Goal: Task Accomplishment & Management: Manage account settings

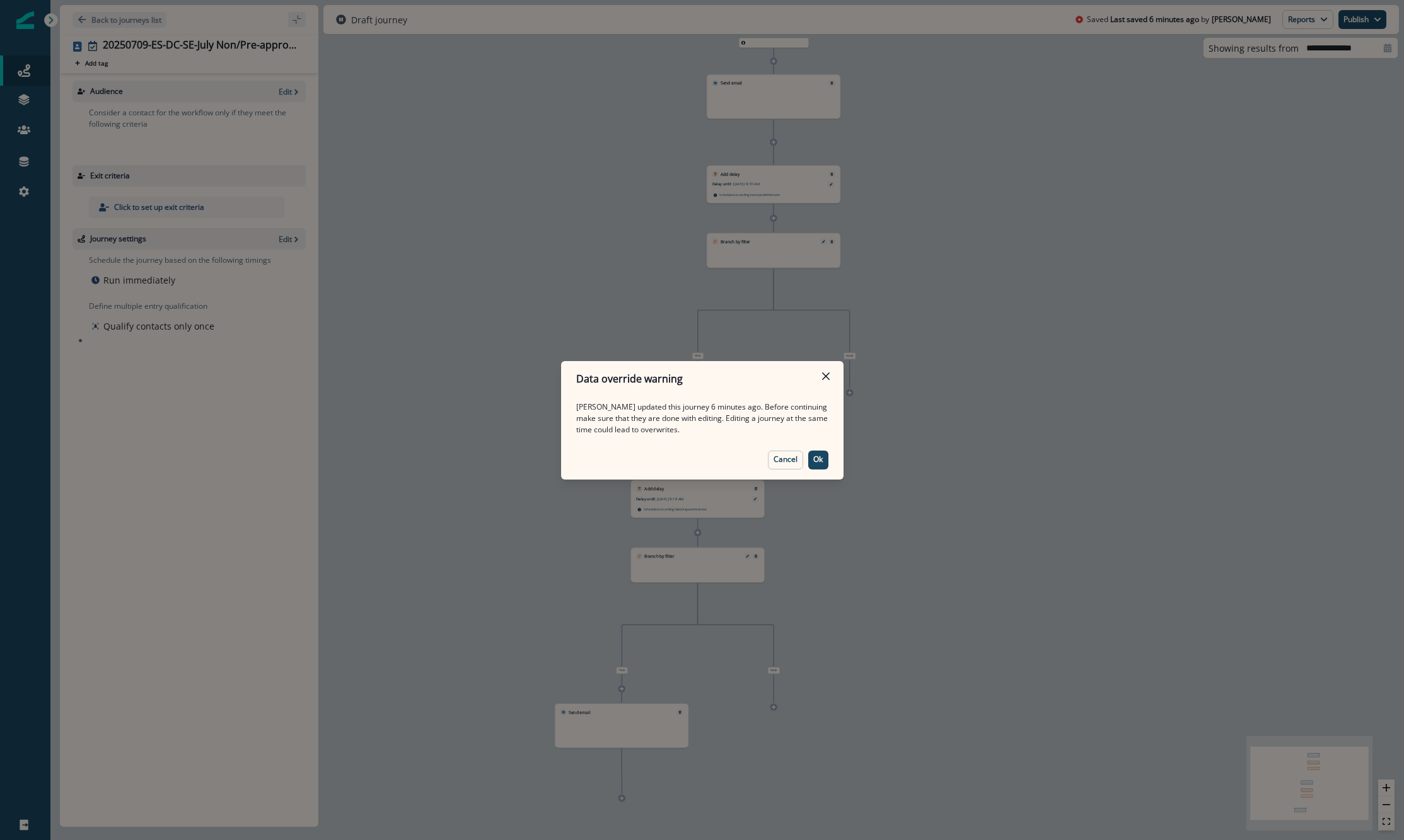
drag, startPoint x: 817, startPoint y: 465, endPoint x: 692, endPoint y: 405, distance: 138.7
click at [816, 465] on button "Ok" at bounding box center [818, 459] width 20 height 19
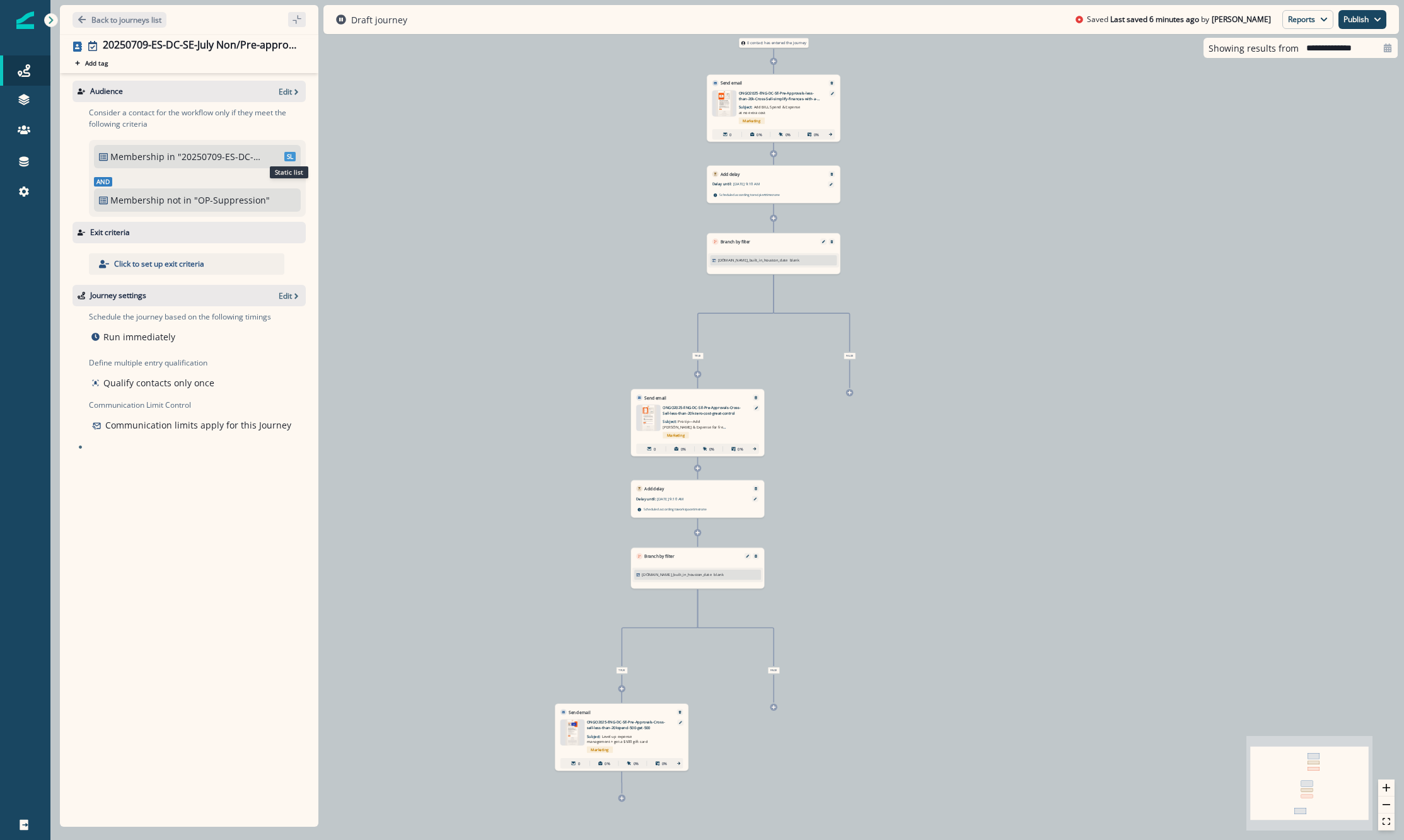
click at [288, 160] on span "SL" at bounding box center [289, 156] width 11 height 10
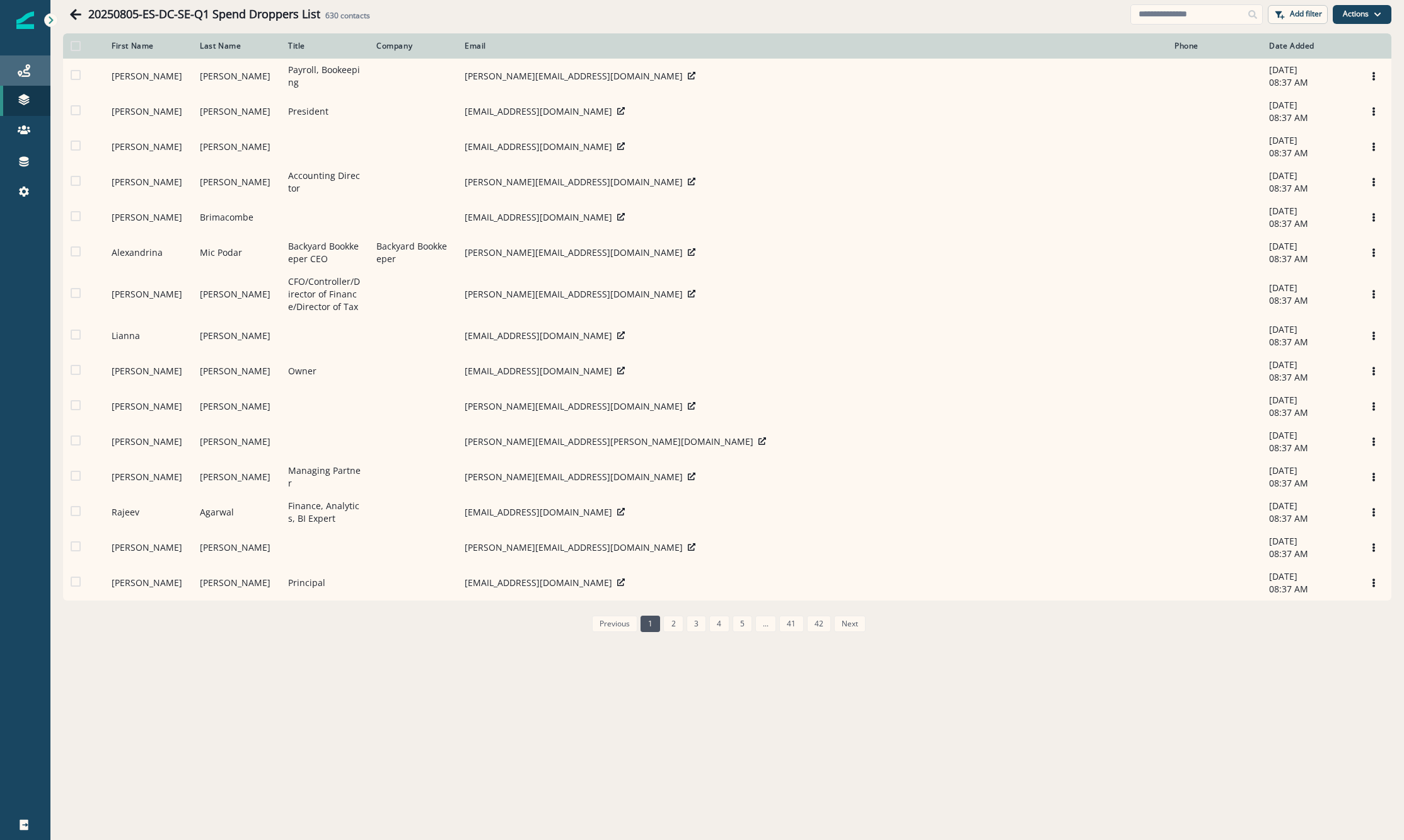
click at [33, 69] on div "Journeys" at bounding box center [25, 70] width 40 height 15
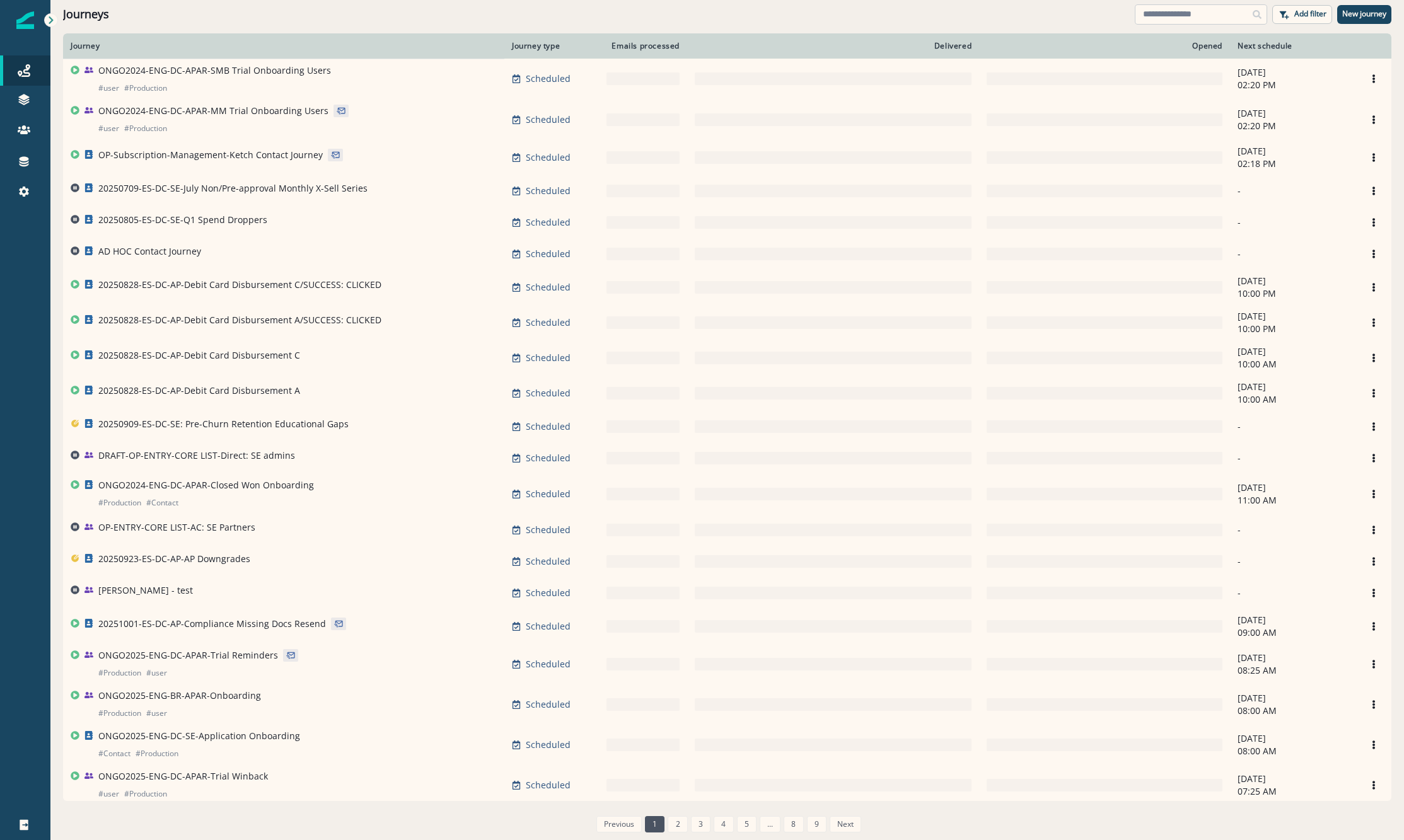
click at [1158, 16] on input at bounding box center [1201, 14] width 132 height 20
type input "*"
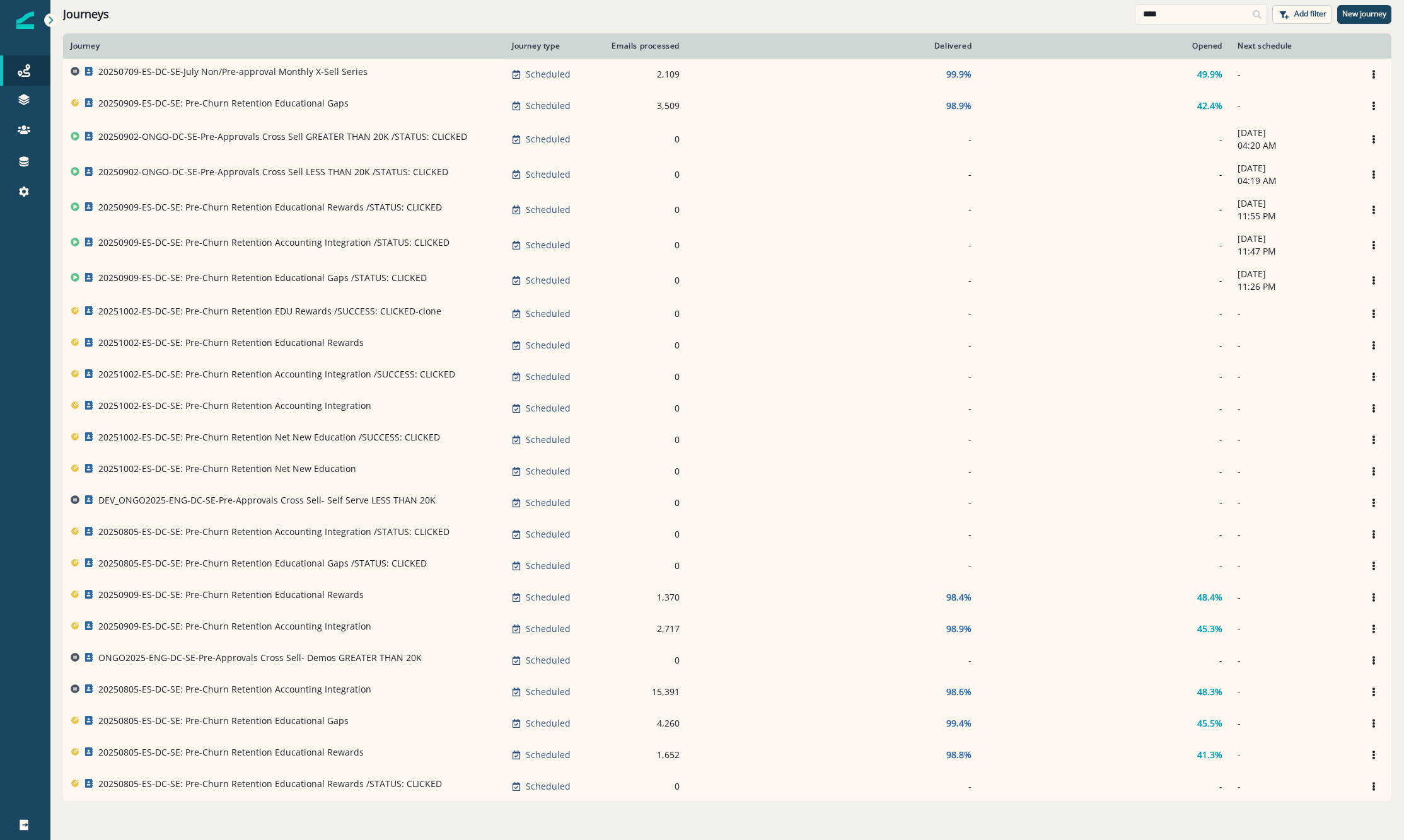
drag, startPoint x: 1204, startPoint y: 10, endPoint x: 712, endPoint y: -33, distance: 493.9
click at [712, 0] on html "A newer version of [DOMAIN_NAME] is available. Refresh your page to load the la…" at bounding box center [702, 420] width 1404 height 840
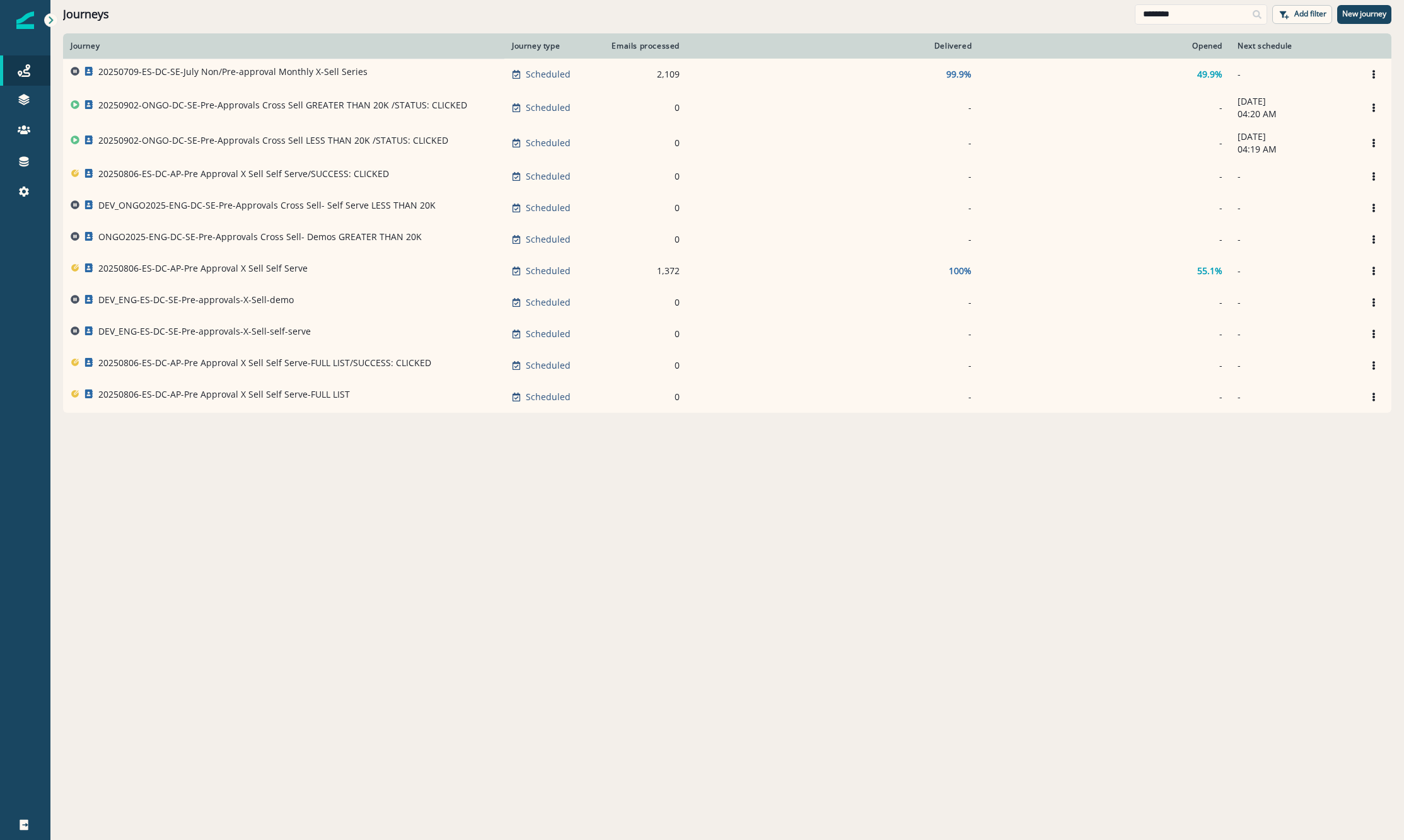
type input "********"
click at [253, 25] on div "Journeys ******** Add filter New journey" at bounding box center [727, 14] width 1353 height 29
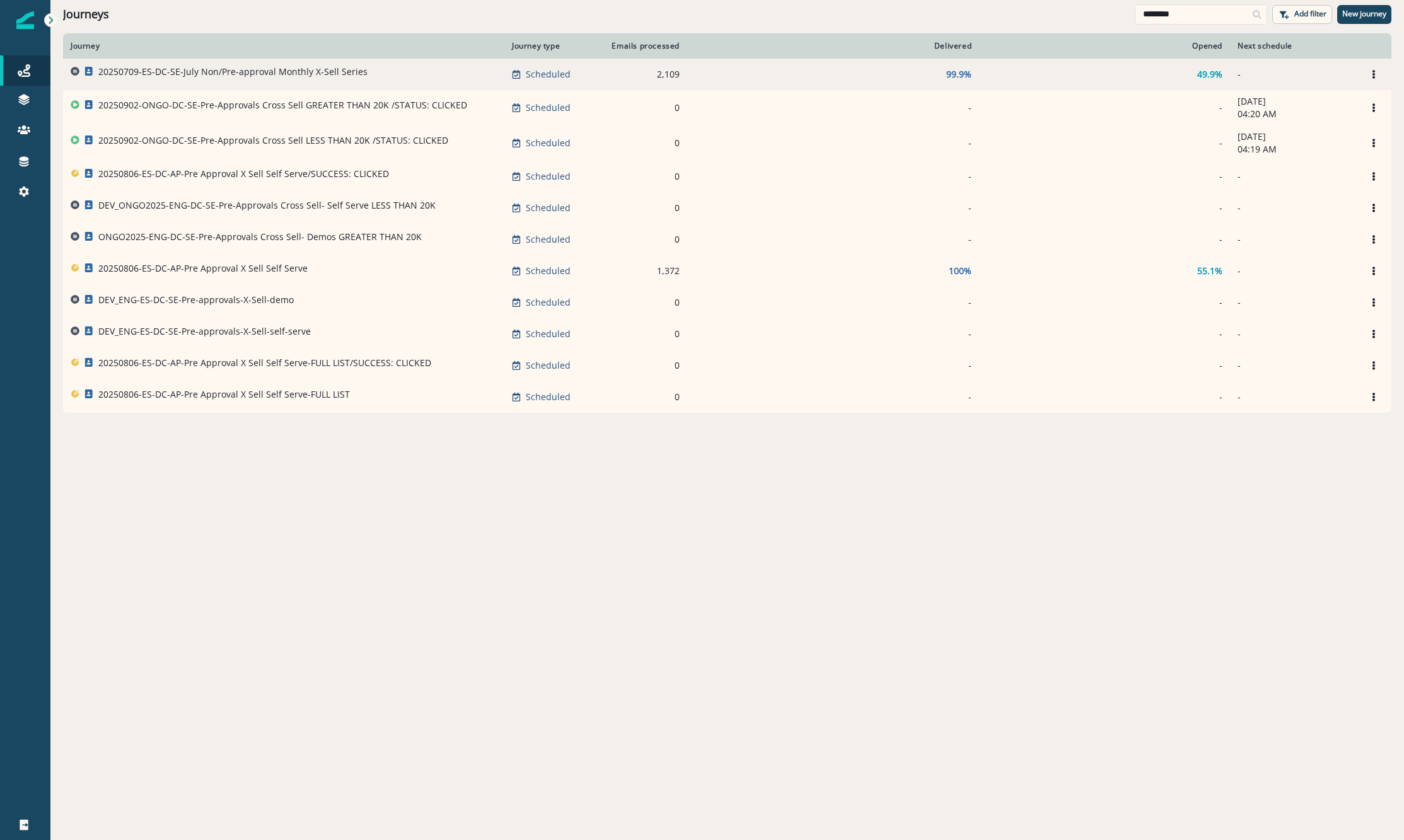
click at [214, 68] on p "20250709-ES-DC-SE-July Non/Pre-approval Monthly X-Sell Series" at bounding box center [233, 72] width 269 height 12
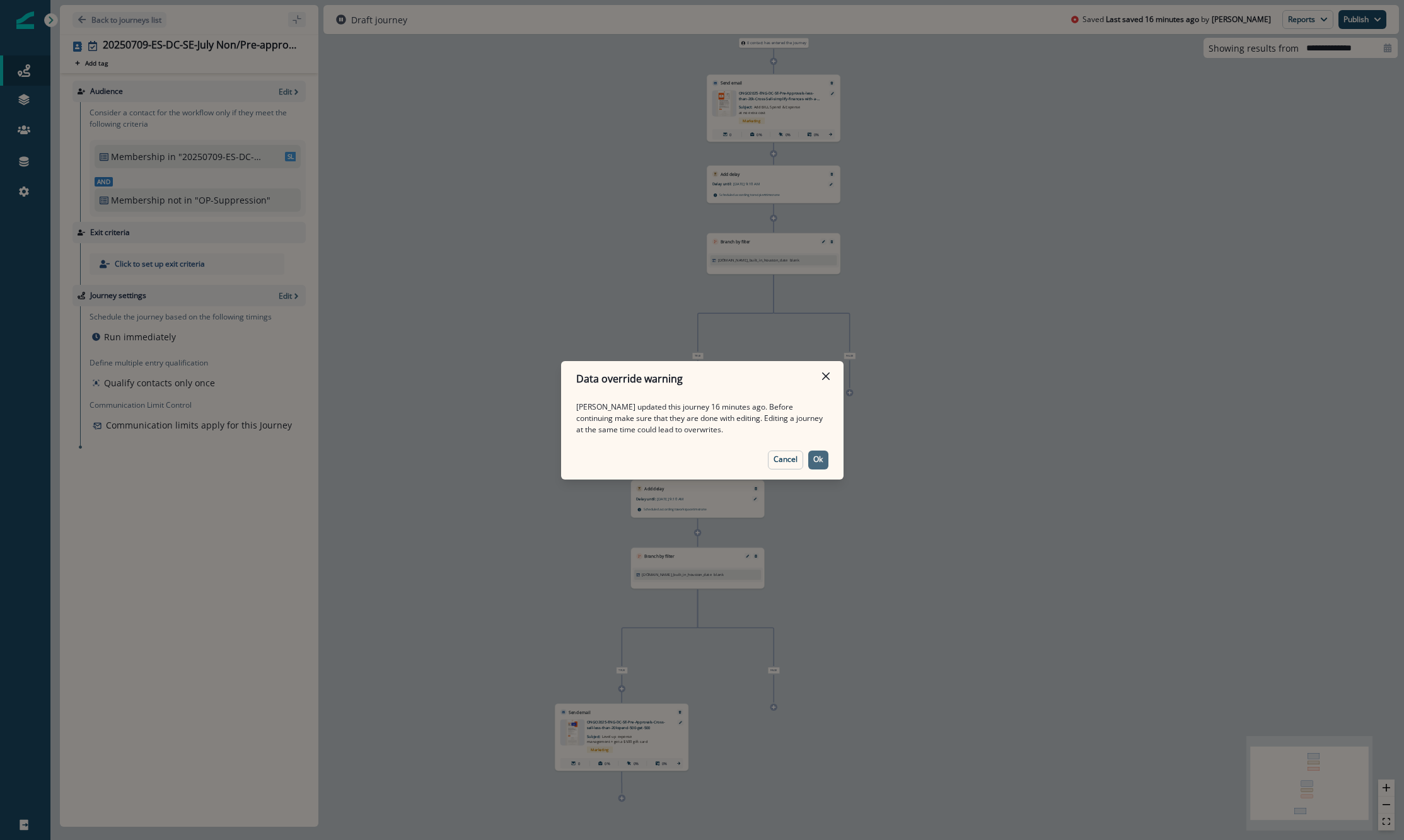
click at [825, 454] on button "Ok" at bounding box center [818, 459] width 20 height 19
click at [832, 376] on button "Close" at bounding box center [825, 376] width 20 height 20
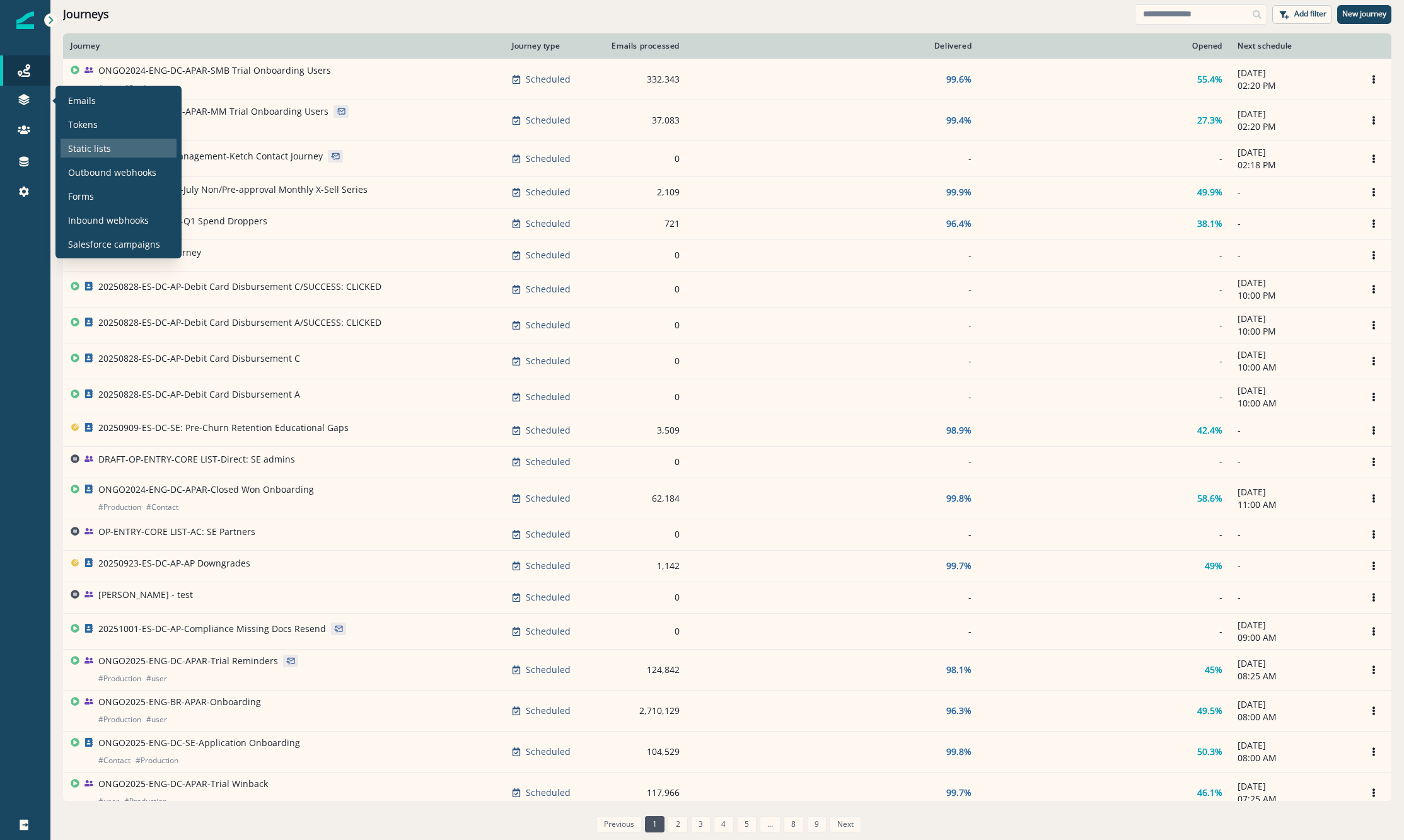
drag, startPoint x: 98, startPoint y: 154, endPoint x: 121, endPoint y: 145, distance: 24.7
click at [98, 154] on p "Static lists" at bounding box center [89, 149] width 43 height 13
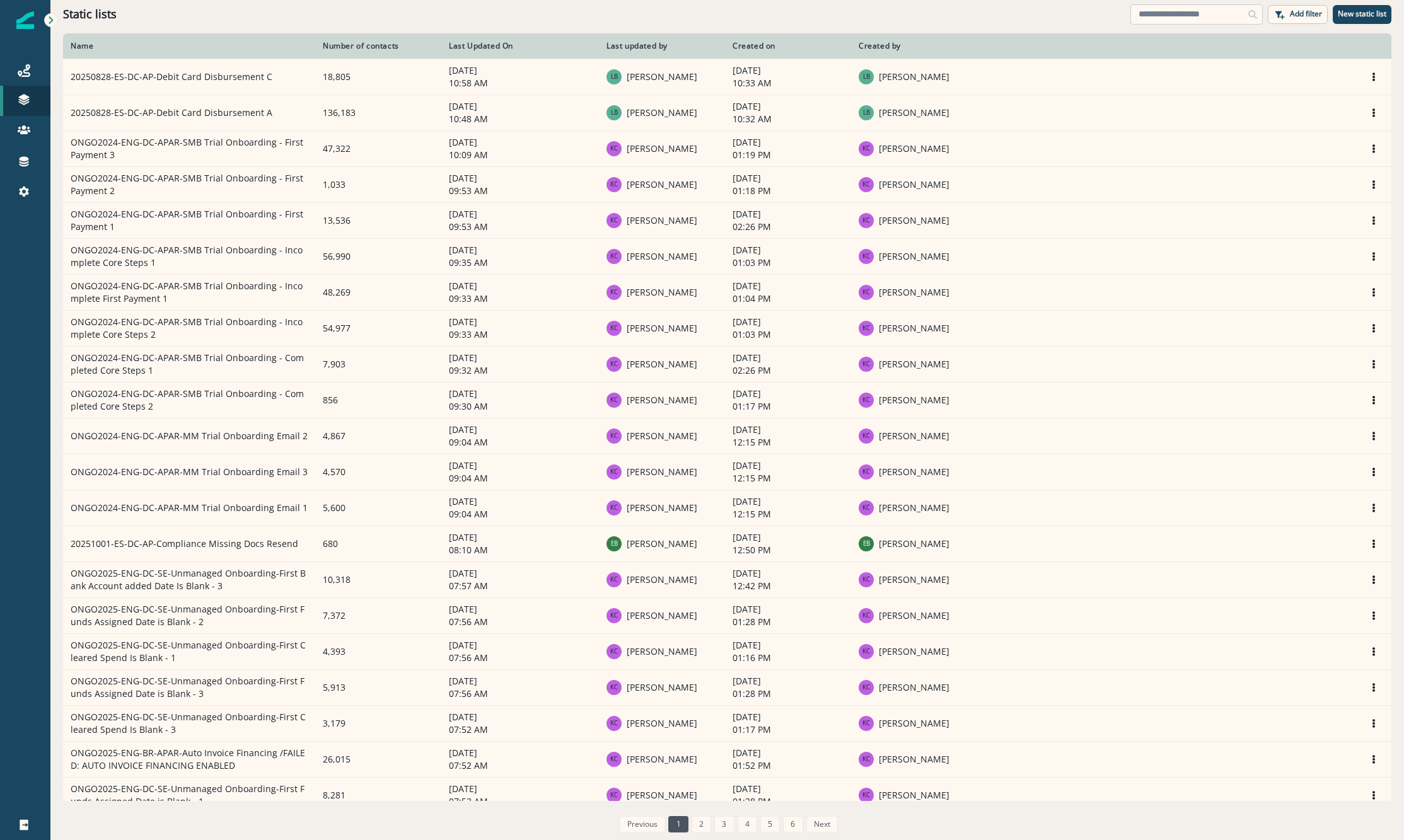
click at [1167, 18] on input at bounding box center [1196, 14] width 132 height 20
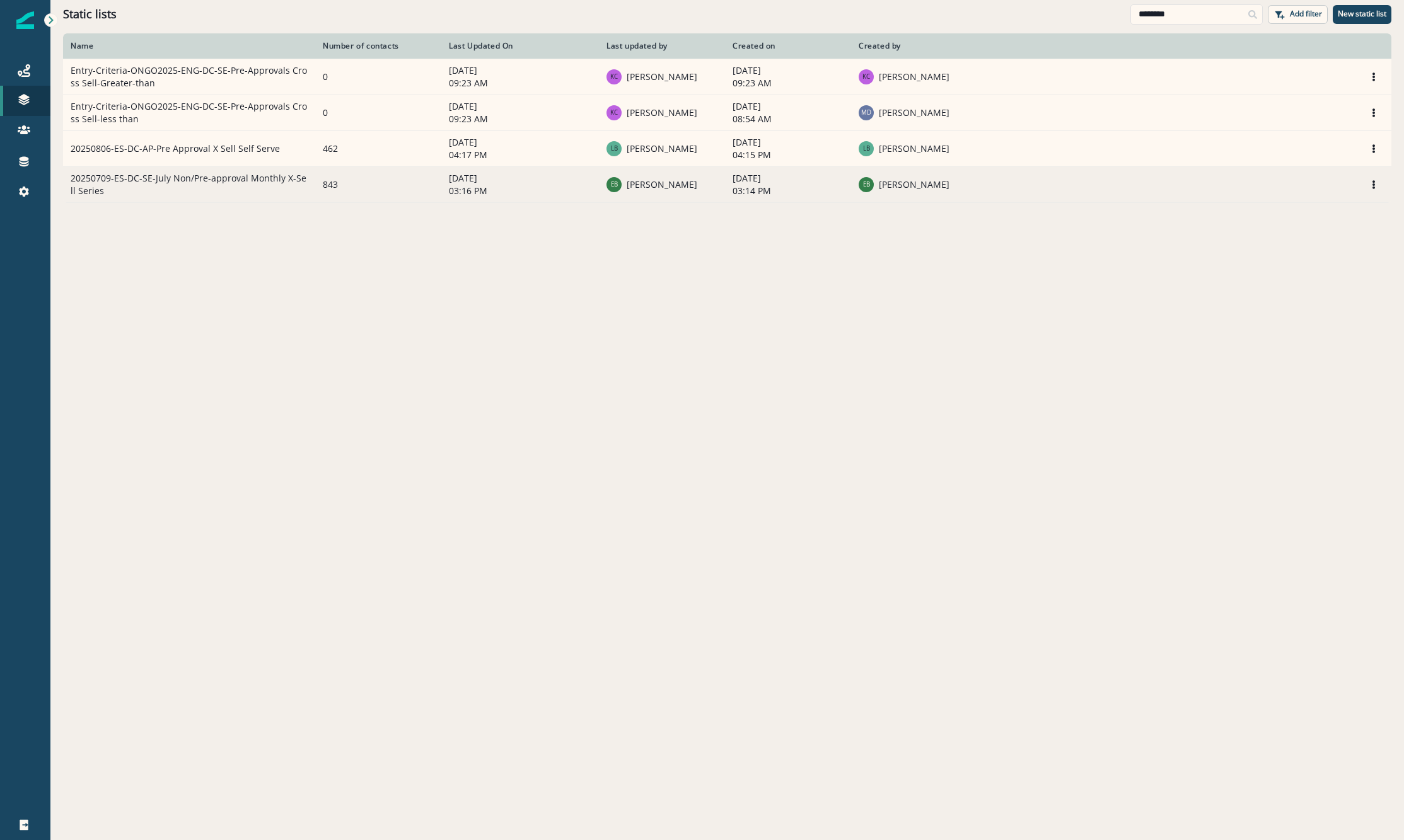
type input "********"
click at [222, 181] on td "20250709-ES-DC-SE-July Non/Pre-approval Monthly X-Sell Series" at bounding box center [189, 184] width 252 height 36
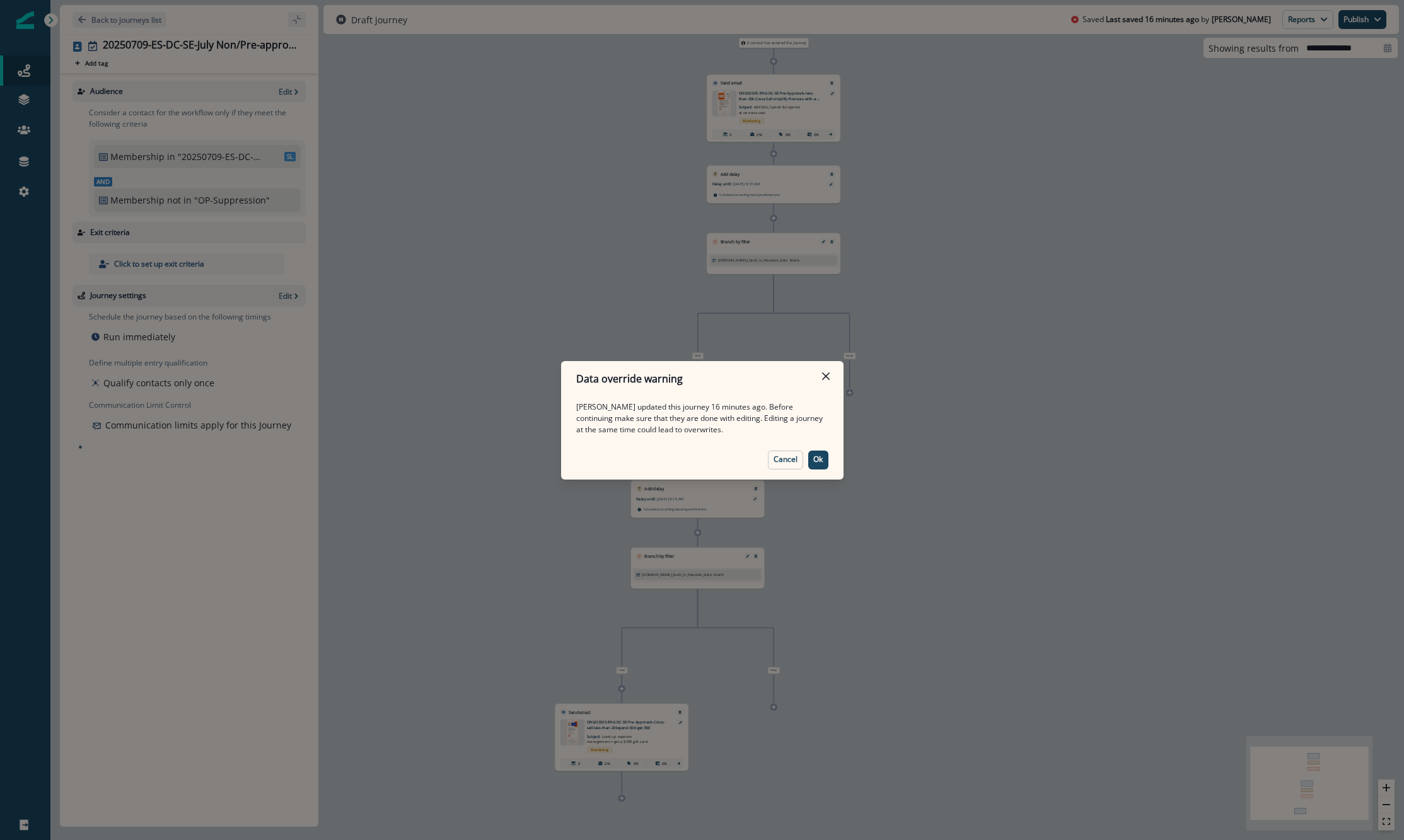
drag, startPoint x: 819, startPoint y: 459, endPoint x: 823, endPoint y: 448, distance: 11.7
click at [818, 459] on p "Ok" at bounding box center [817, 459] width 10 height 9
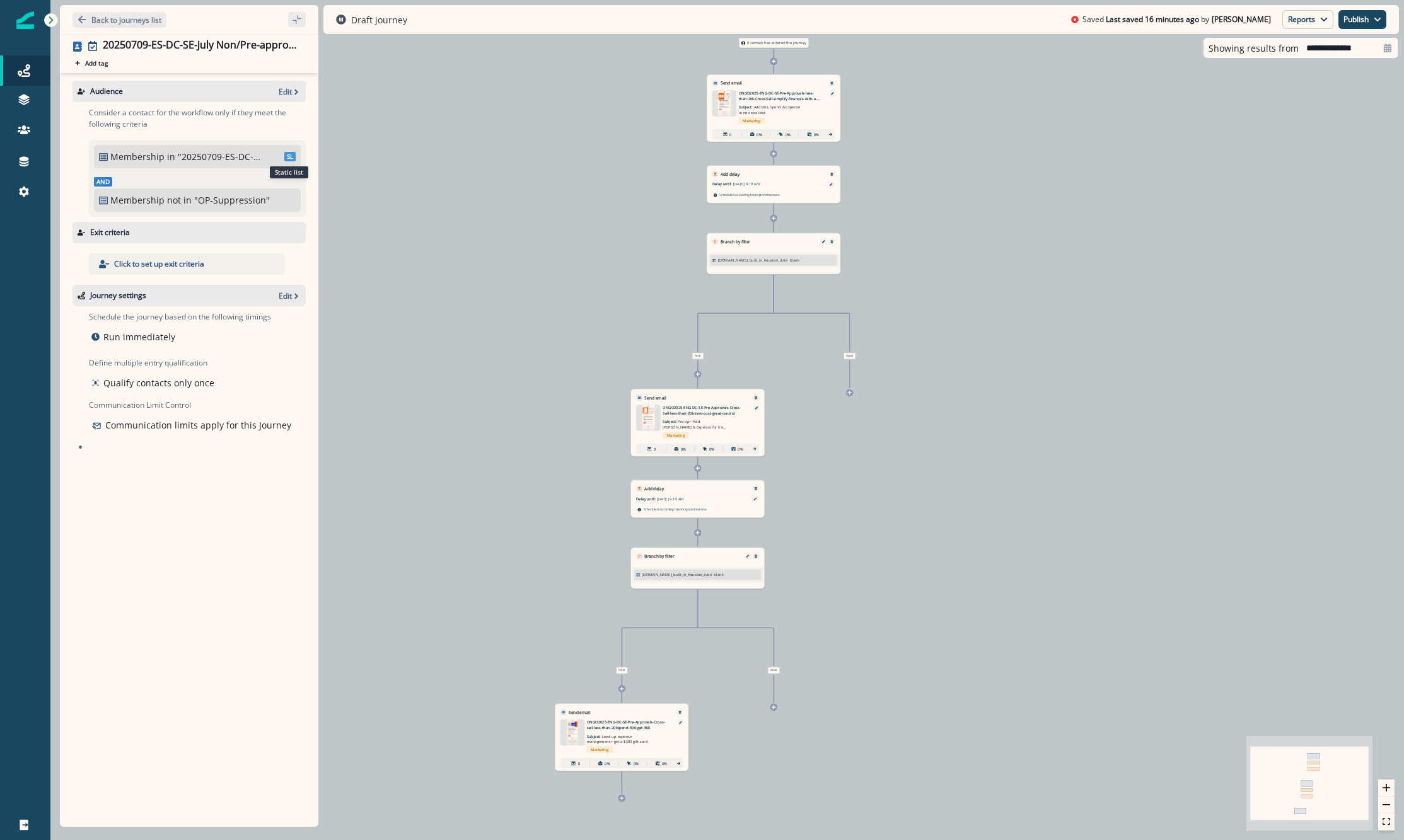
click at [286, 154] on span "SL" at bounding box center [289, 156] width 11 height 10
click at [290, 75] on div "Audience Edit Consider a contact for the workflow only if they meet the followi…" at bounding box center [189, 447] width 258 height 749
click at [280, 97] on div "Audience Edit" at bounding box center [189, 91] width 233 height 22
click at [277, 89] on div "Audience Edit" at bounding box center [189, 91] width 233 height 22
click at [293, 93] on icon "button" at bounding box center [297, 92] width 9 height 9
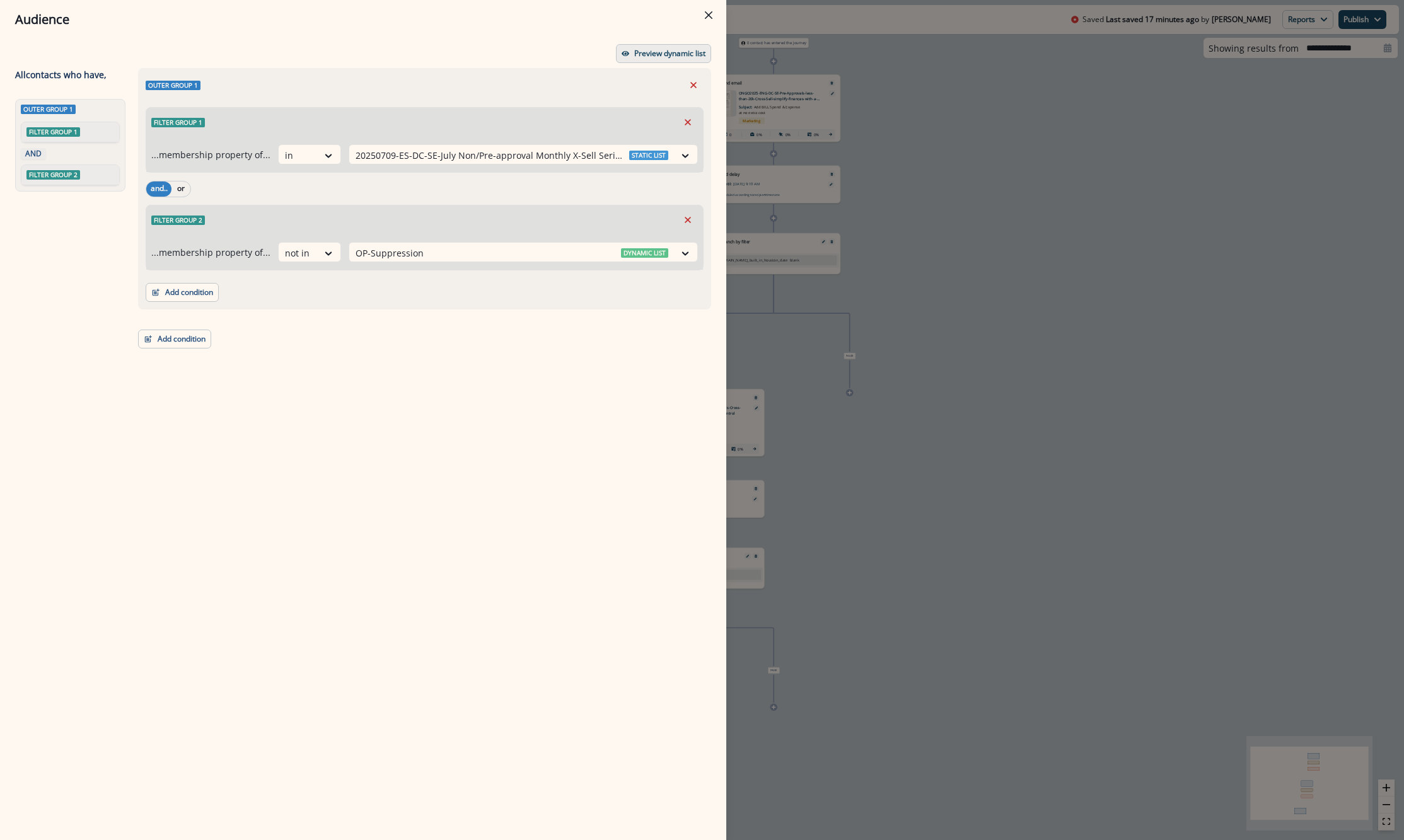
click at [680, 59] on button "Preview dynamic list" at bounding box center [664, 53] width 95 height 19
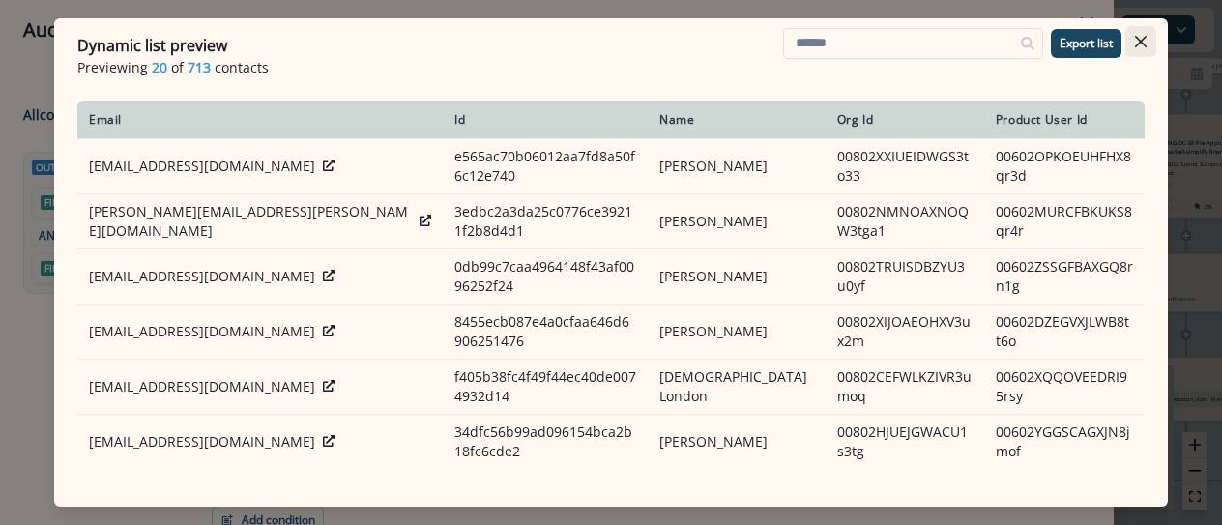
click at [1141, 33] on button "Close" at bounding box center [1141, 41] width 31 height 31
